Goal: Task Accomplishment & Management: Use online tool/utility

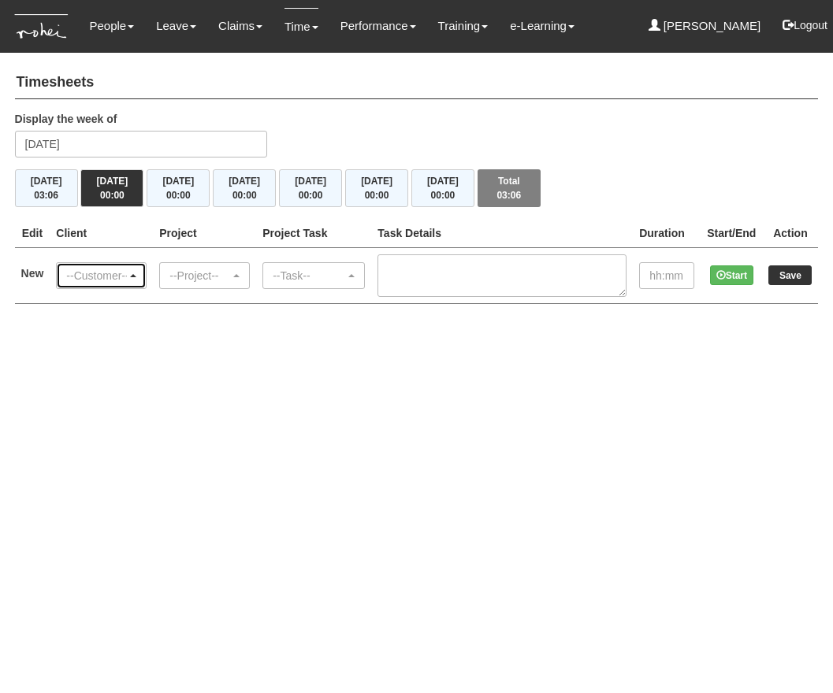
click at [100, 276] on div "--Customer--" at bounding box center [96, 276] width 61 height 16
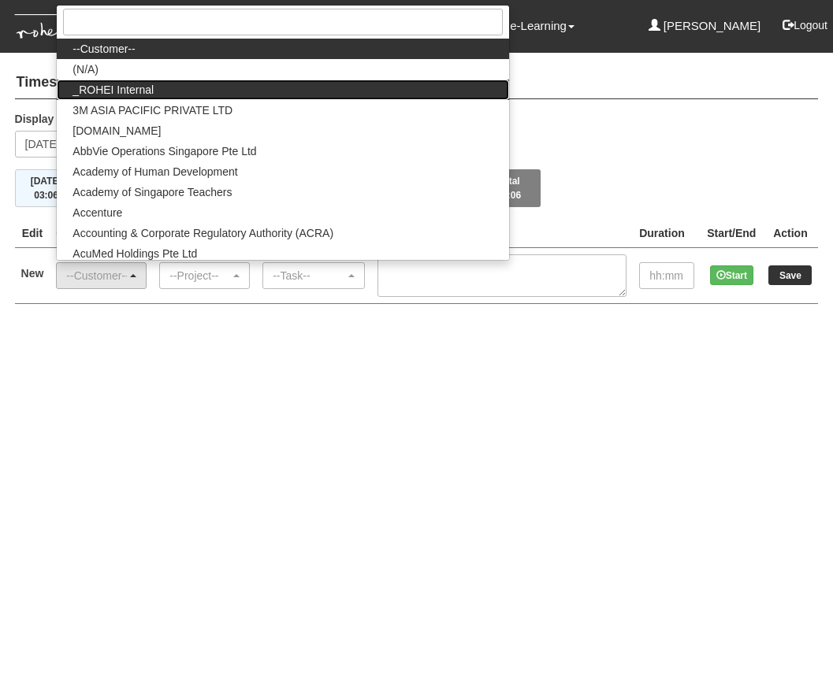
click at [195, 95] on link "_ROHEI Internal" at bounding box center [282, 90] width 451 height 20
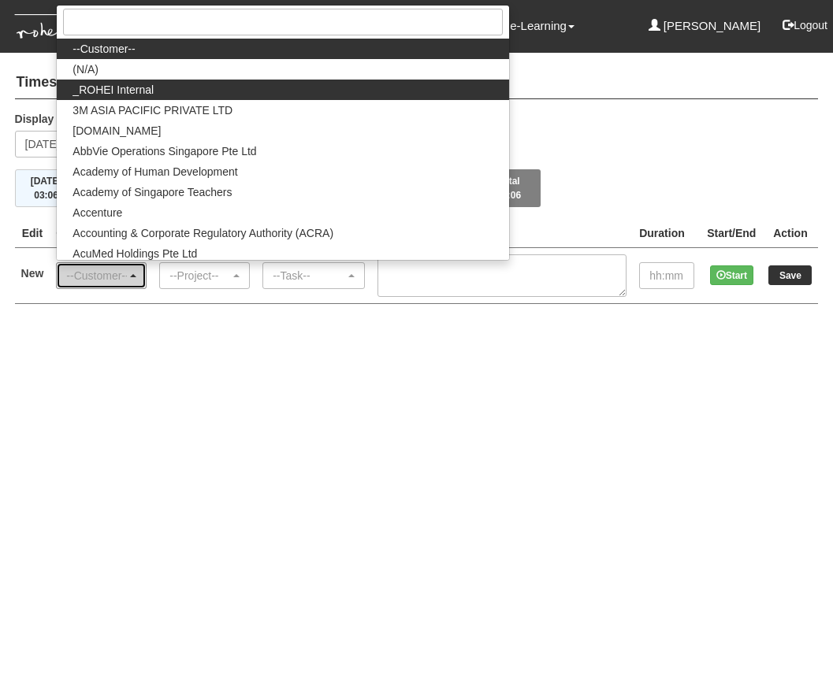
select select "397"
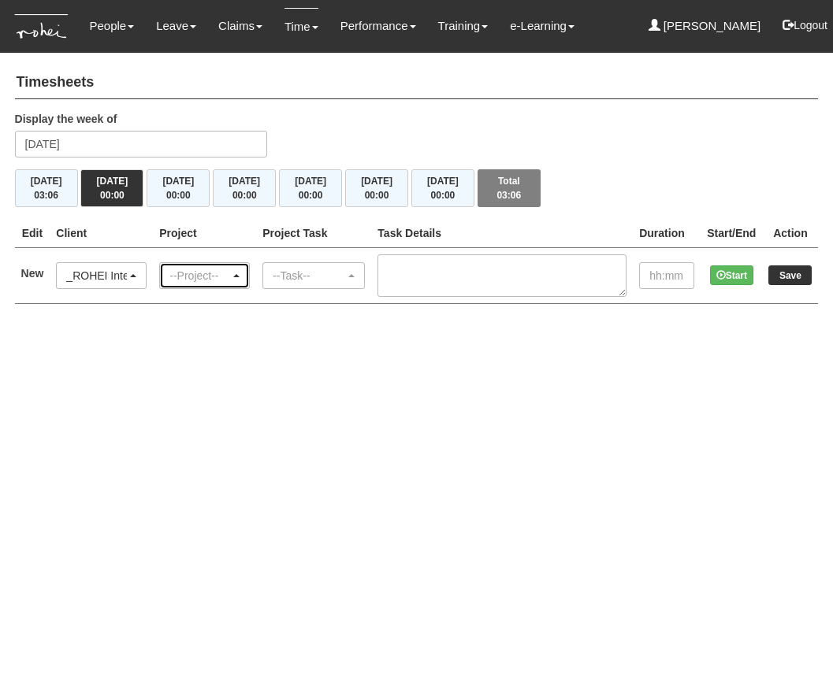
click at [229, 270] on div "--Project--" at bounding box center [199, 276] width 61 height 16
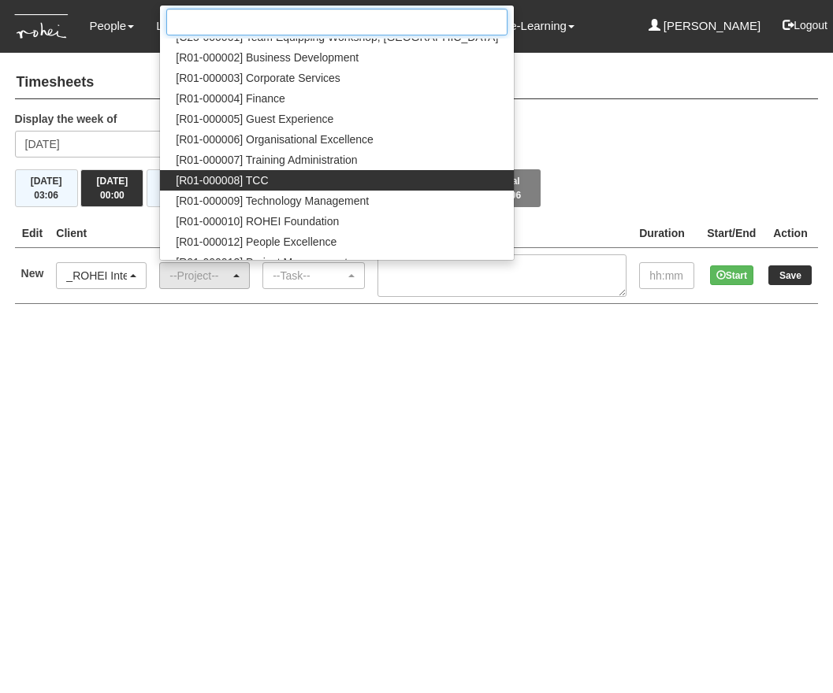
scroll to position [91, 0]
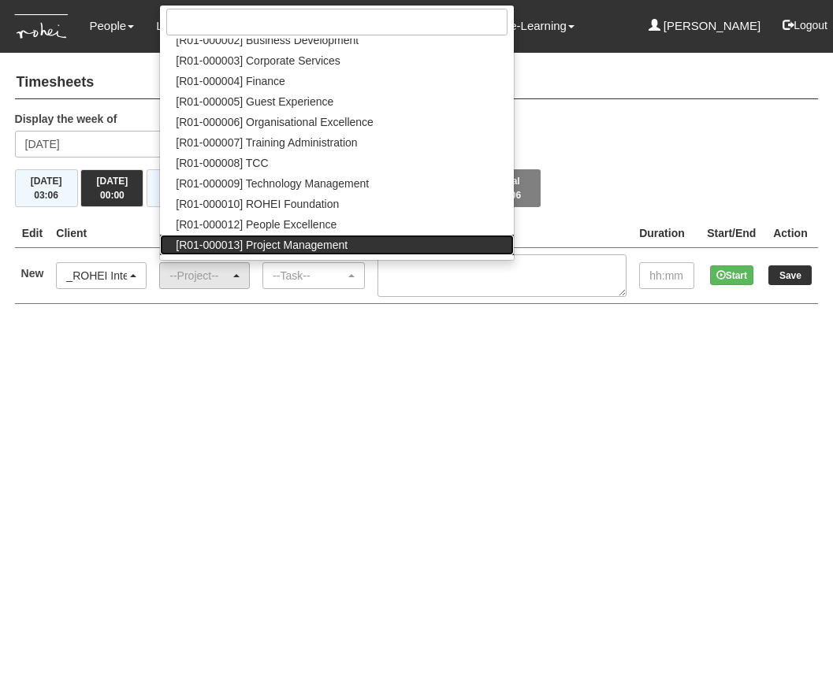
click at [330, 247] on span "[R01-000013] Project Management" at bounding box center [262, 245] width 172 height 16
select select "1495"
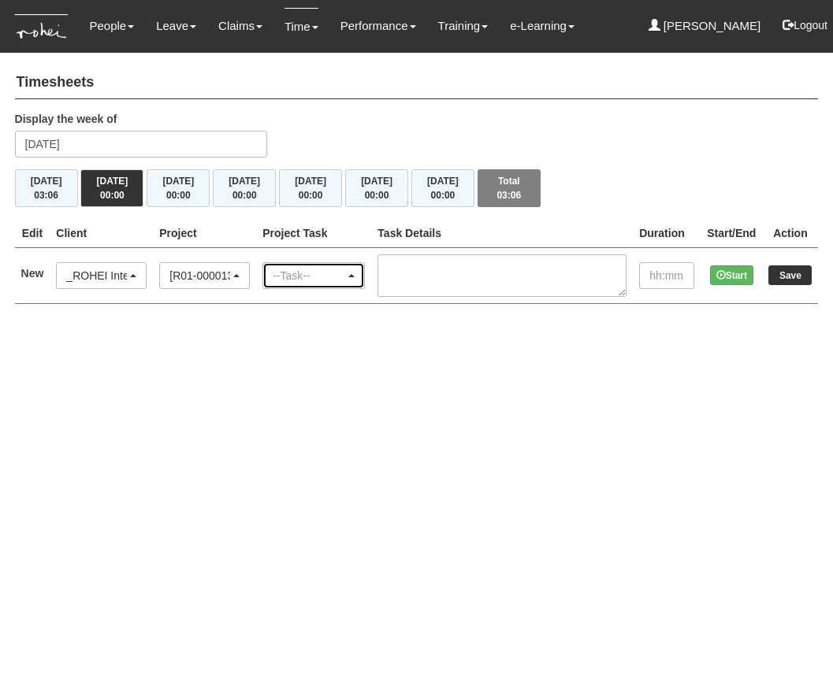
click at [327, 278] on div "--Task--" at bounding box center [309, 276] width 72 height 16
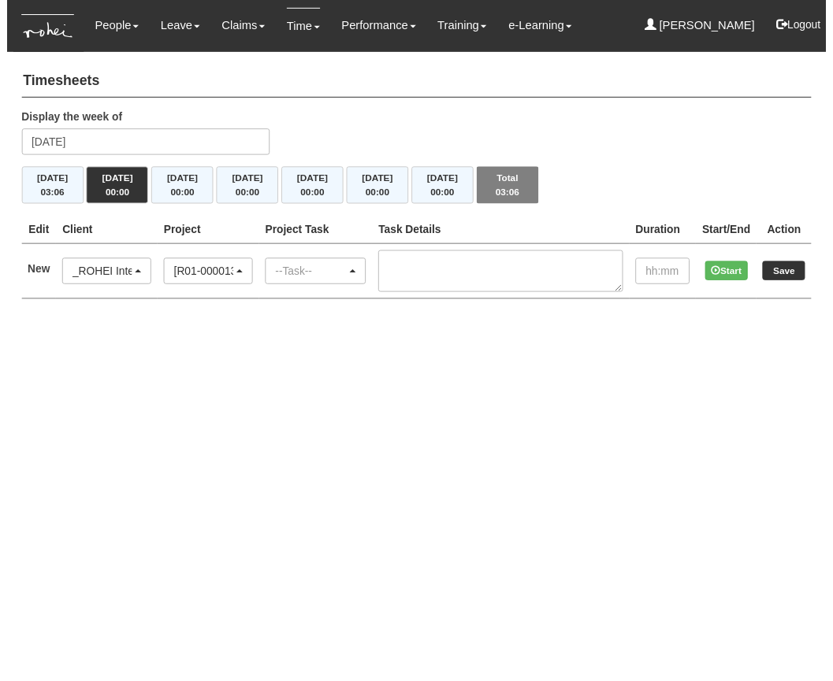
scroll to position [0, 61]
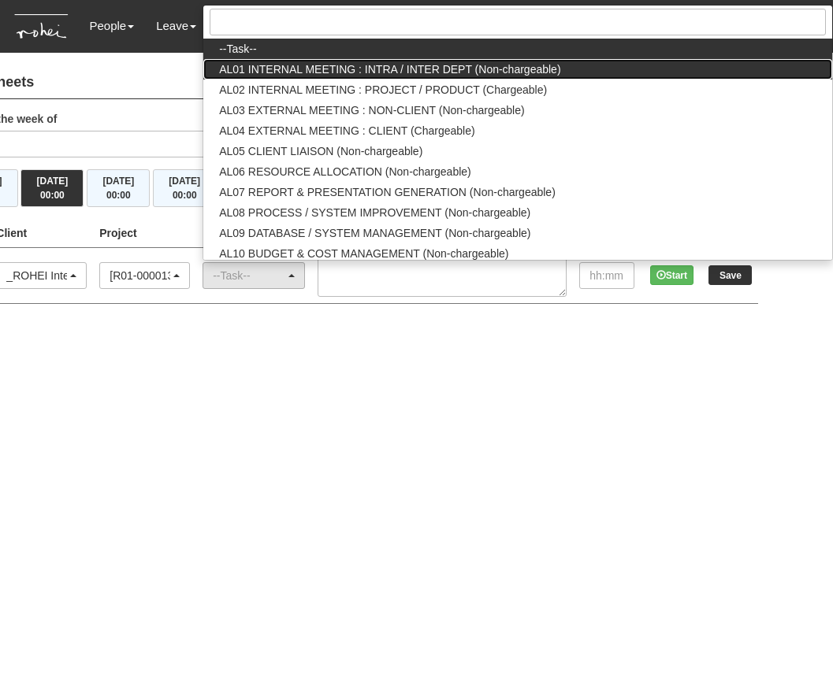
click at [385, 69] on span "AL01 INTERNAL MEETING : INTRA / INTER DEPT (Non-chargeable)" at bounding box center [389, 69] width 341 height 16
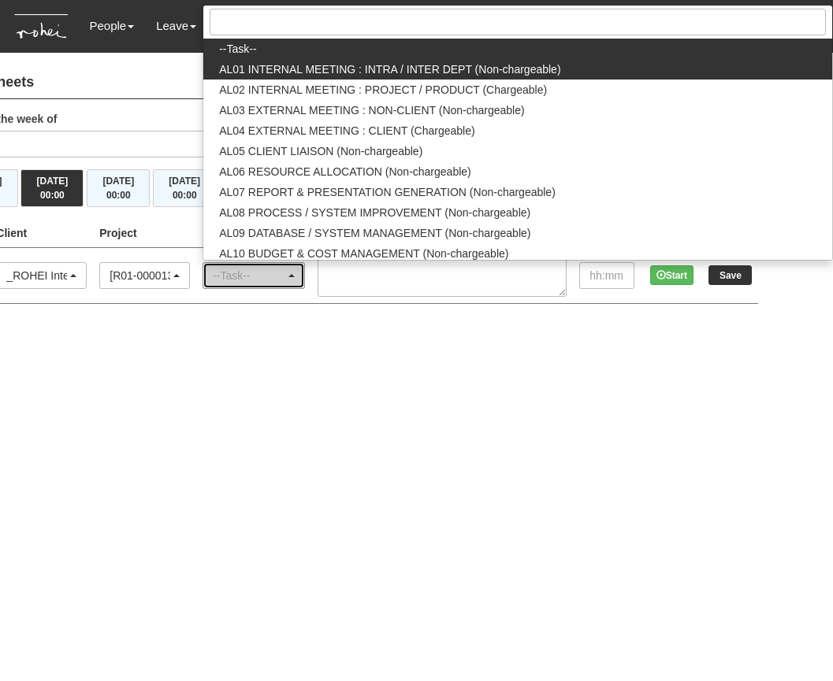
select select "40"
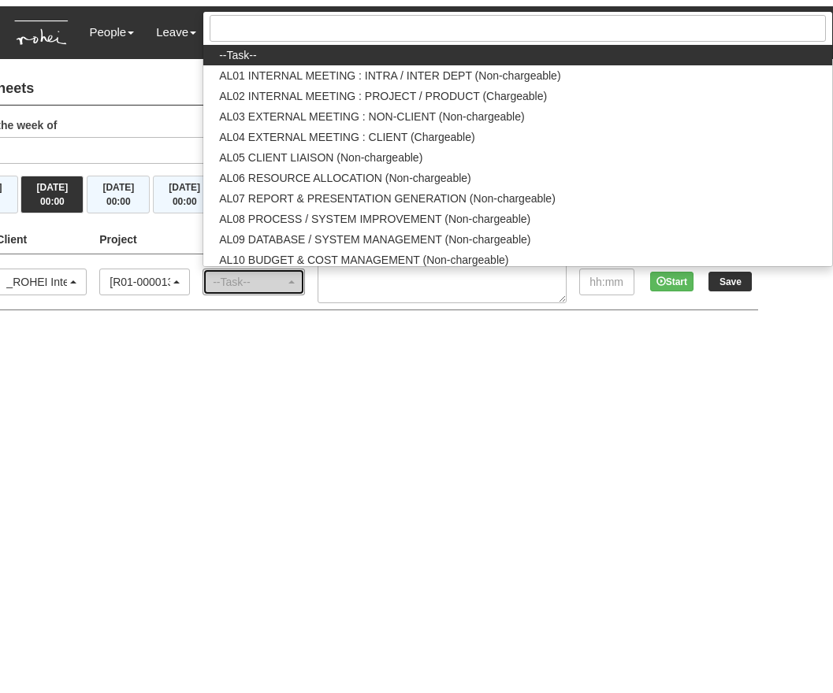
scroll to position [0, 0]
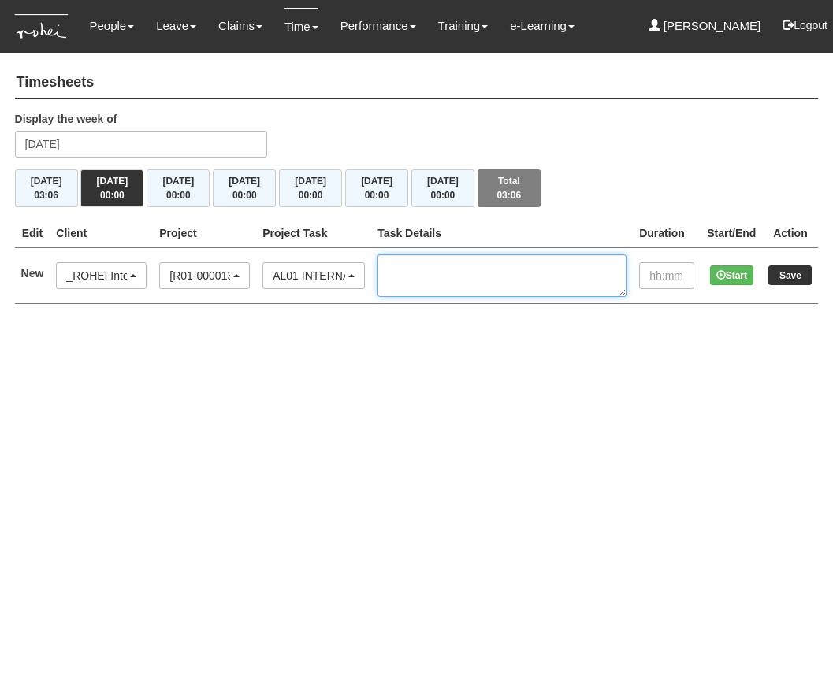
click at [520, 280] on textarea at bounding box center [501, 275] width 249 height 43
type textarea "PM TTh"
type input "00:05"
click at [734, 276] on button "Start" at bounding box center [731, 275] width 43 height 20
